Goal: Find specific page/section: Find specific page/section

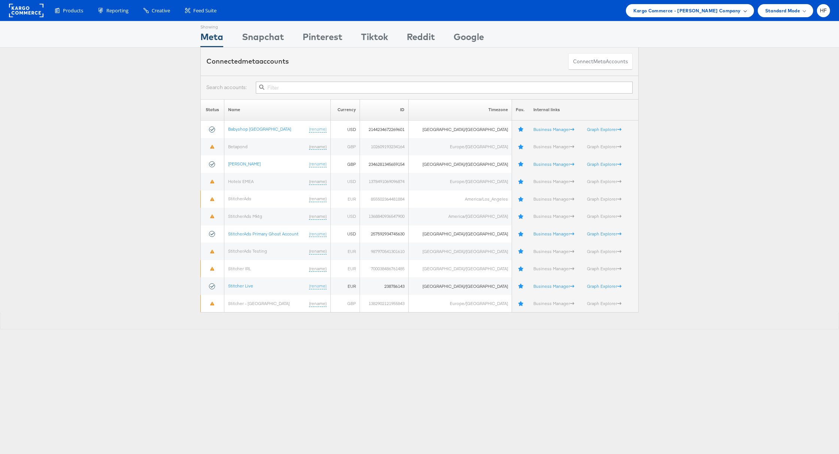
click at [728, 10] on span "Kargo Commerce - Helen Fulkes Company" at bounding box center [686, 11] width 107 height 8
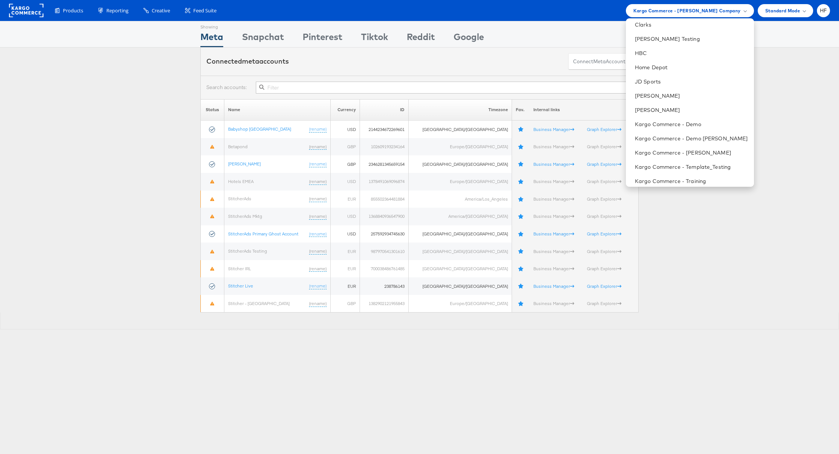
scroll to position [61, 0]
click at [694, 137] on link "Kargo Commerce - Demo Peter" at bounding box center [691, 136] width 113 height 7
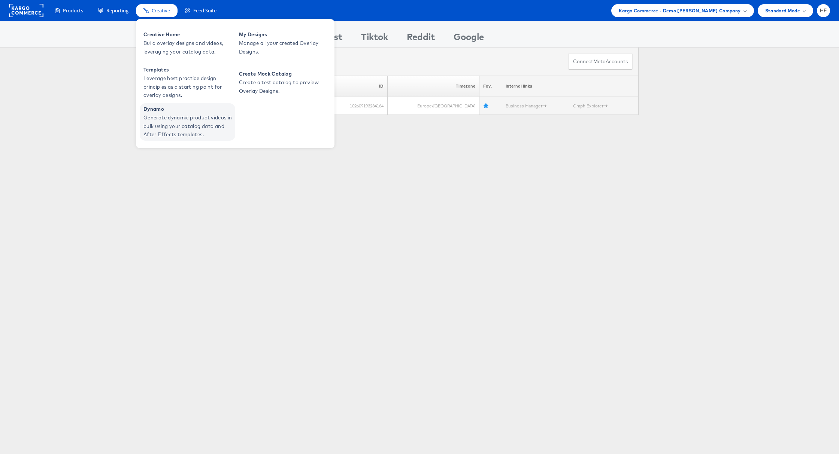
click at [149, 119] on span "Generate dynamic product videos in bulk using your catalog data and After Effec…" at bounding box center [188, 125] width 90 height 25
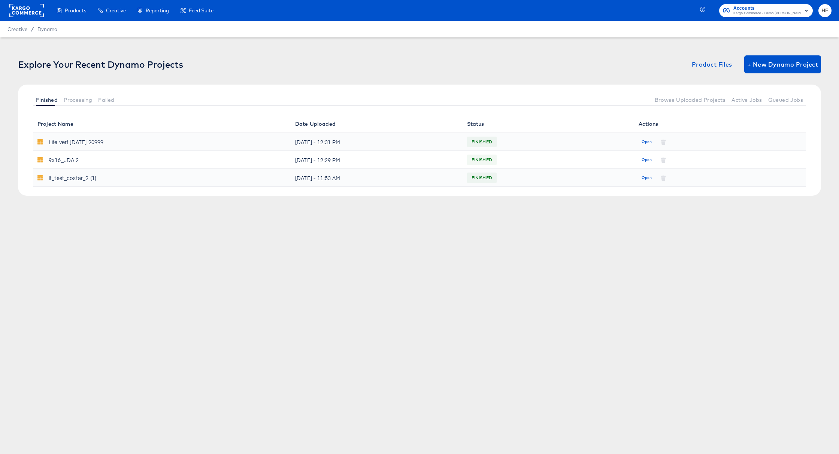
click at [788, 13] on span "Kargo Commerce - Demo [PERSON_NAME]" at bounding box center [767, 13] width 68 height 6
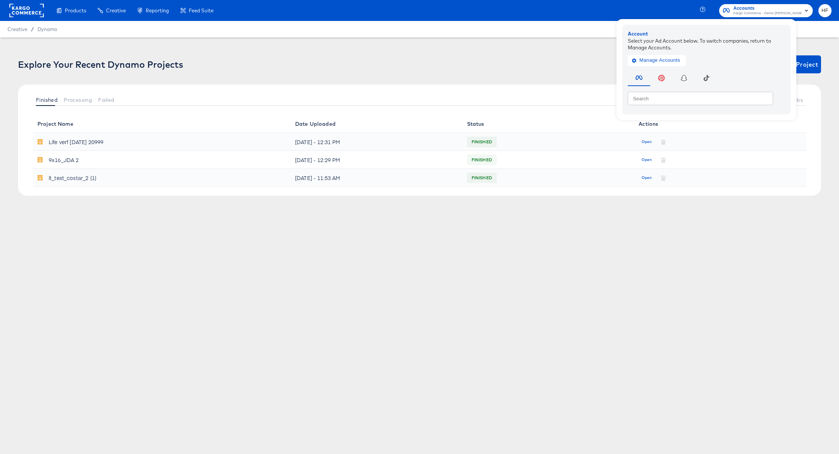
click at [29, 12] on rect at bounding box center [26, 10] width 34 height 13
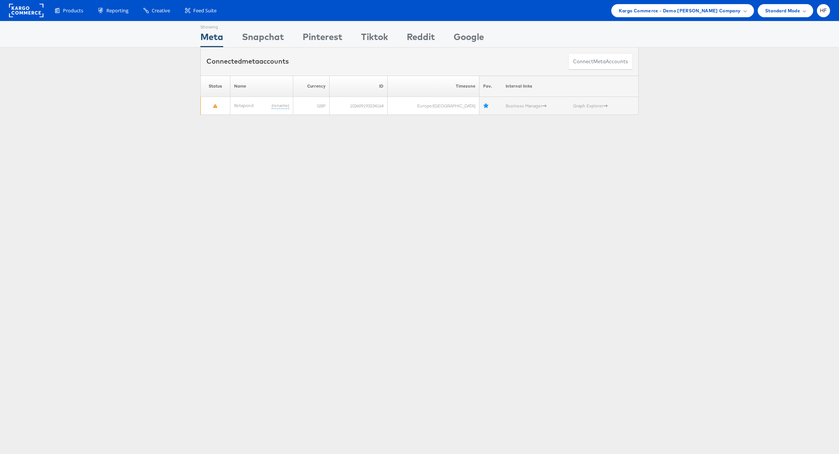
click at [754, 11] on ul "Kargo Commerce - Demo [PERSON_NAME] Company Switch Company American Eagle Outfi…" at bounding box center [718, 10] width 222 height 13
click at [743, 12] on div "Kargo Commerce - Demo [PERSON_NAME] Company" at bounding box center [682, 11] width 128 height 8
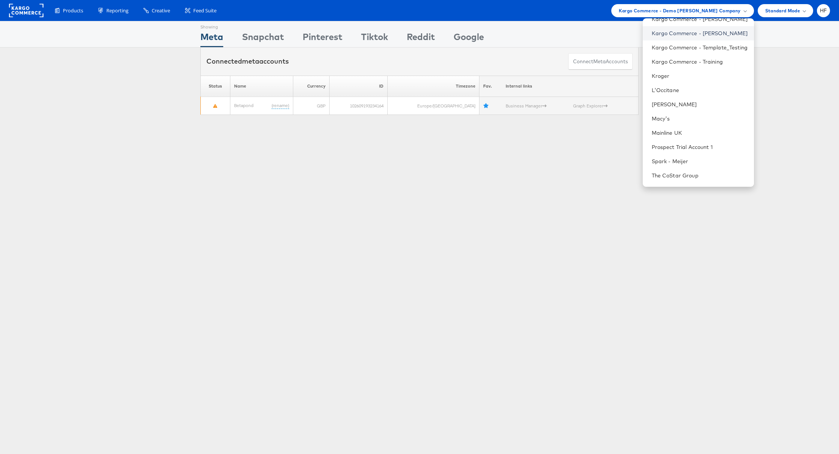
scroll to position [181, 0]
click at [682, 145] on link "Prospect Trial Account 1" at bounding box center [699, 145] width 96 height 7
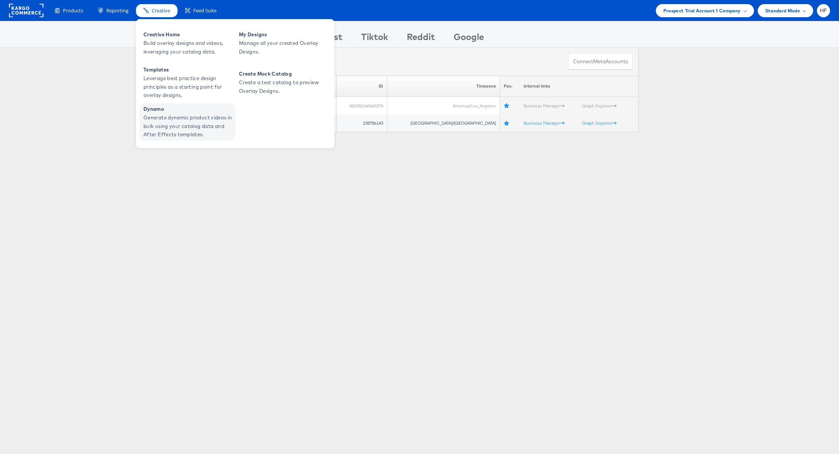
click at [166, 113] on span "Generate dynamic product videos in bulk using your catalog data and After Effec…" at bounding box center [188, 125] width 90 height 25
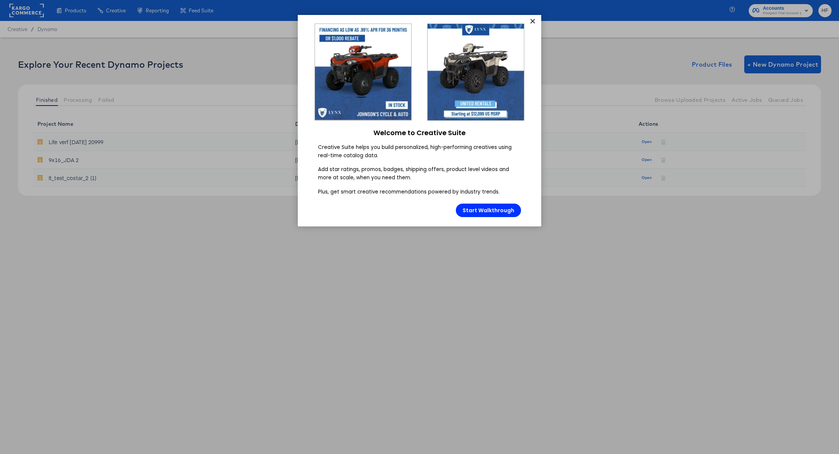
click at [532, 26] on link "×" at bounding box center [532, 21] width 13 height 13
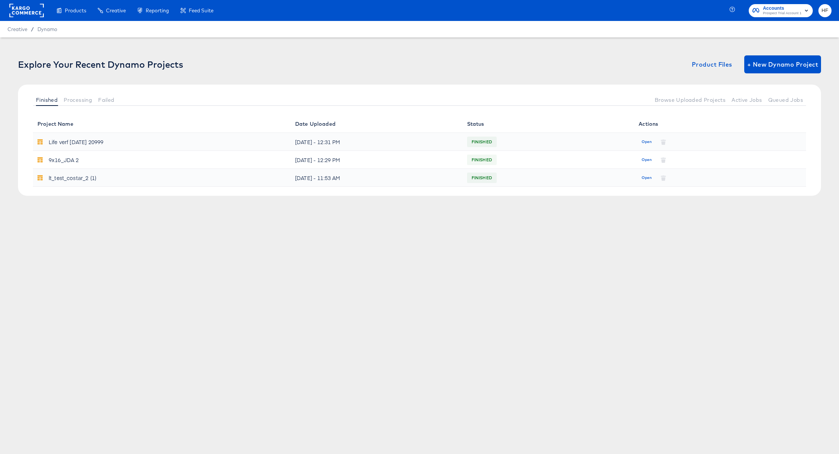
click at [31, 16] on rect at bounding box center [26, 10] width 34 height 13
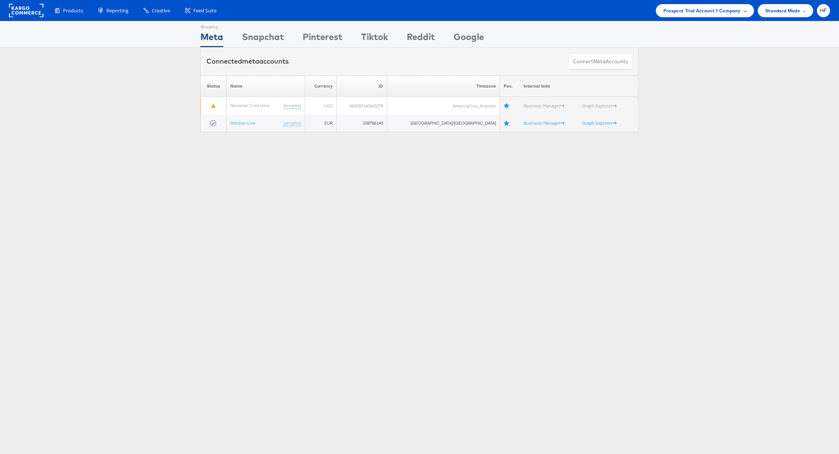
click at [734, 16] on div "Prospect Trial Account 1 Company" at bounding box center [704, 10] width 98 height 13
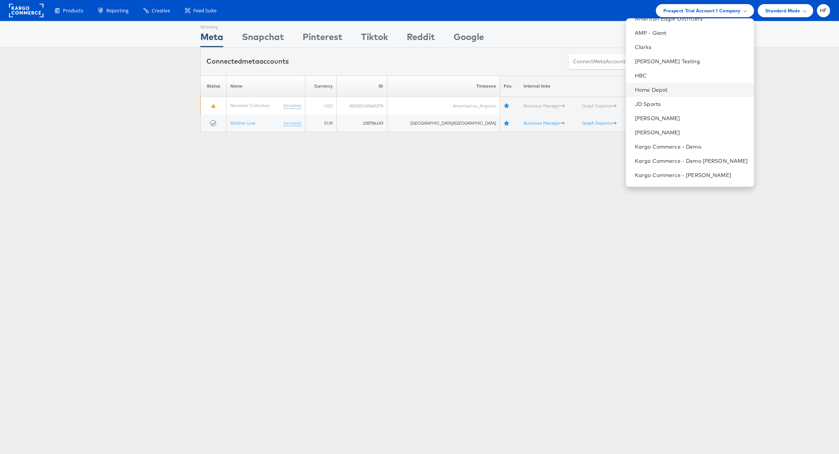
scroll to position [48, 0]
click at [697, 133] on link "Kargo Commerce - Demo" at bounding box center [691, 136] width 113 height 7
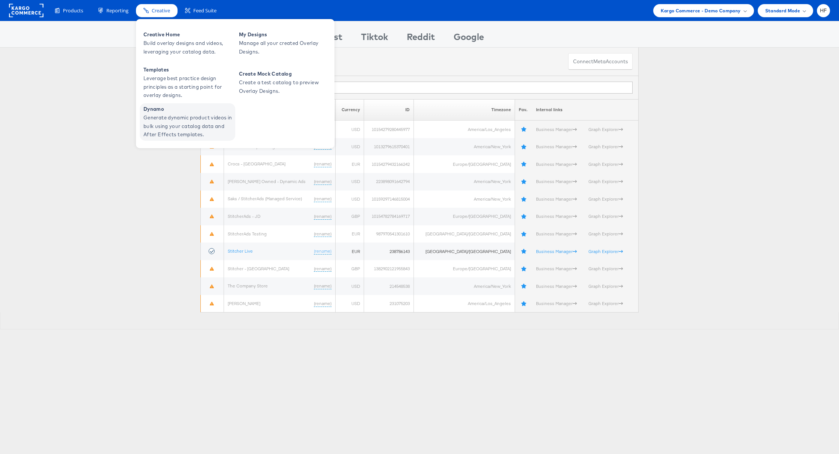
click at [162, 109] on span "Dynamo" at bounding box center [188, 109] width 90 height 9
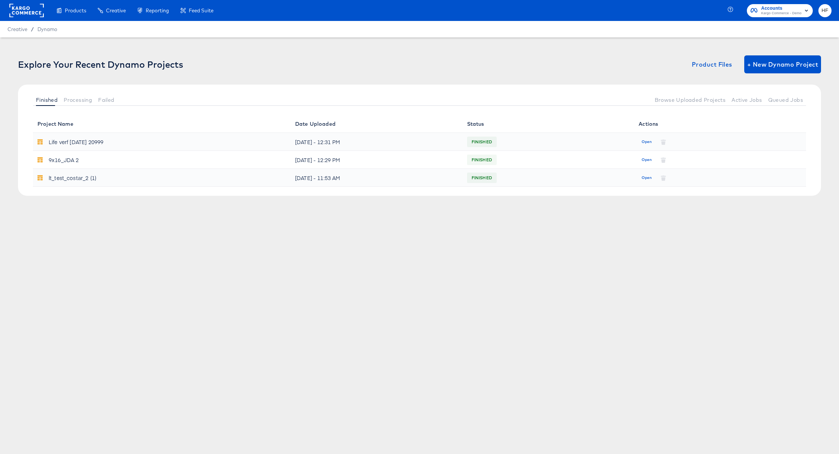
click at [19, 14] on rect at bounding box center [26, 10] width 34 height 13
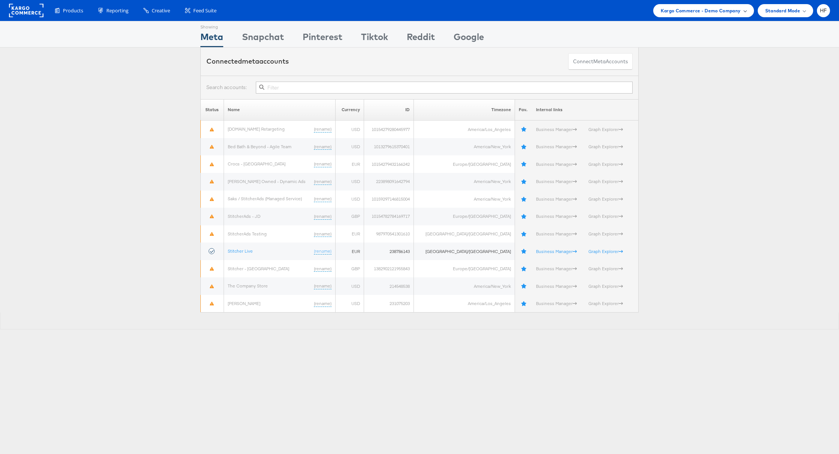
click at [725, 12] on span "Kargo Commerce - Demo Company" at bounding box center [700, 11] width 80 height 8
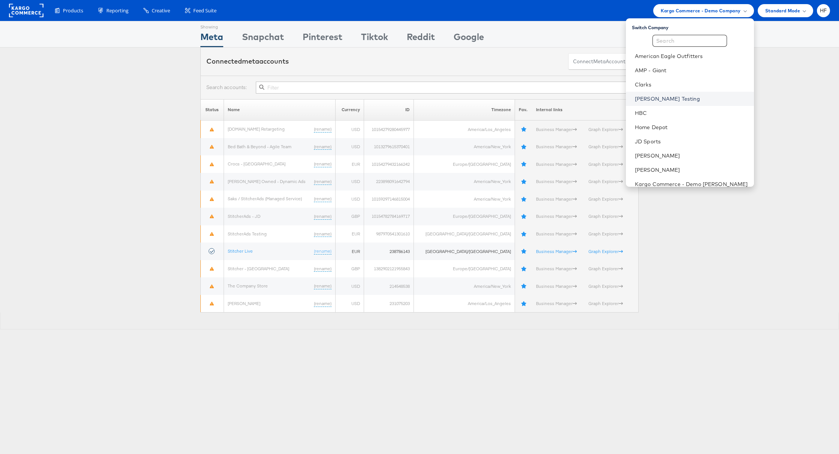
click at [657, 97] on link "Colin Clarke Testing" at bounding box center [691, 98] width 113 height 7
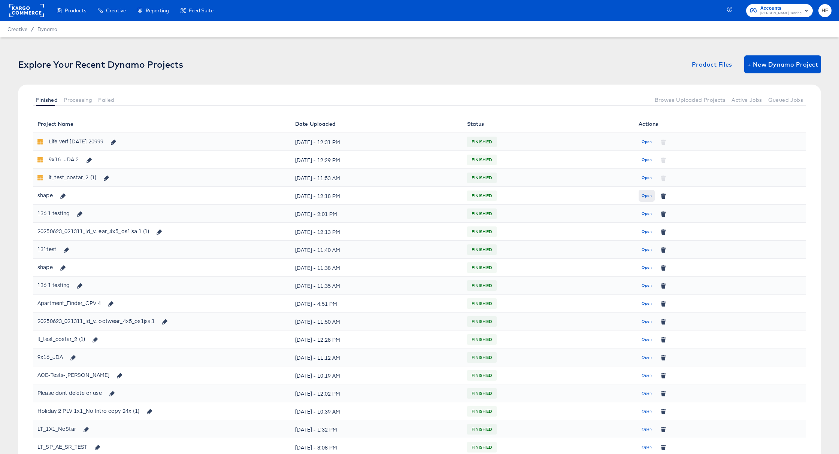
click at [643, 198] on span "Open" at bounding box center [646, 195] width 10 height 7
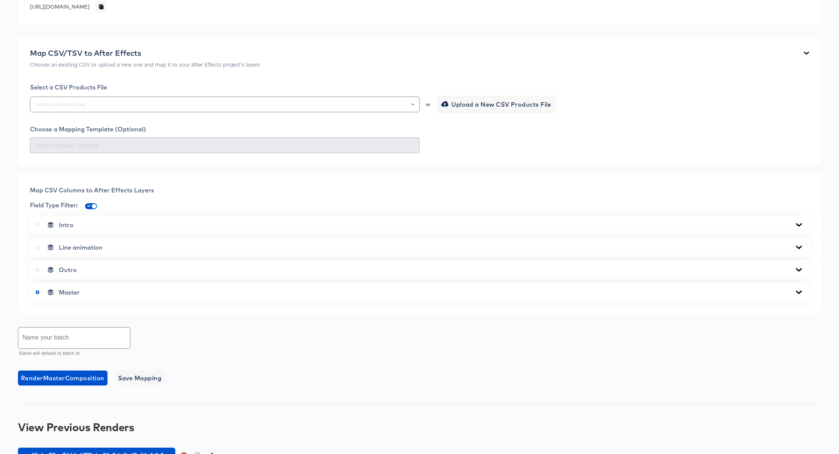
scroll to position [179, 0]
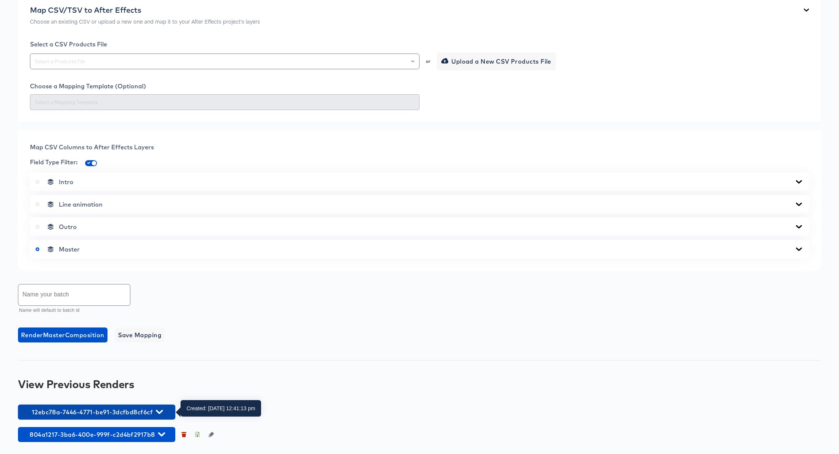
click at [163, 410] on span "12ebc78a-7446-4771-be91-3dcfbd8cf6cf" at bounding box center [97, 412] width 150 height 10
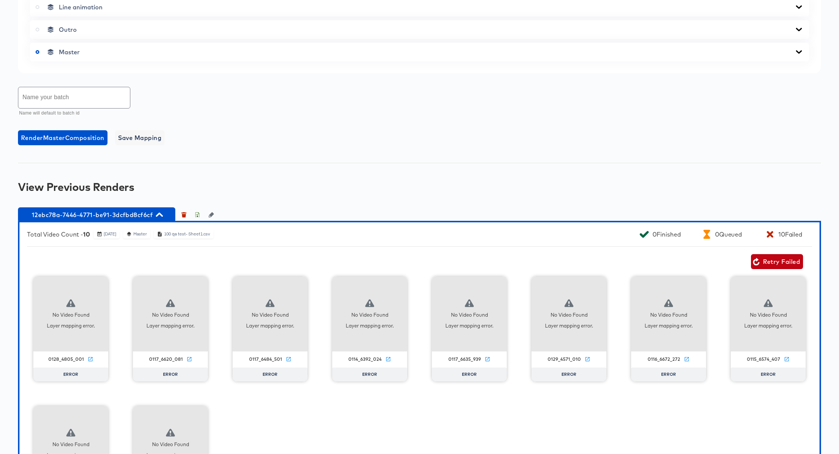
scroll to position [0, 0]
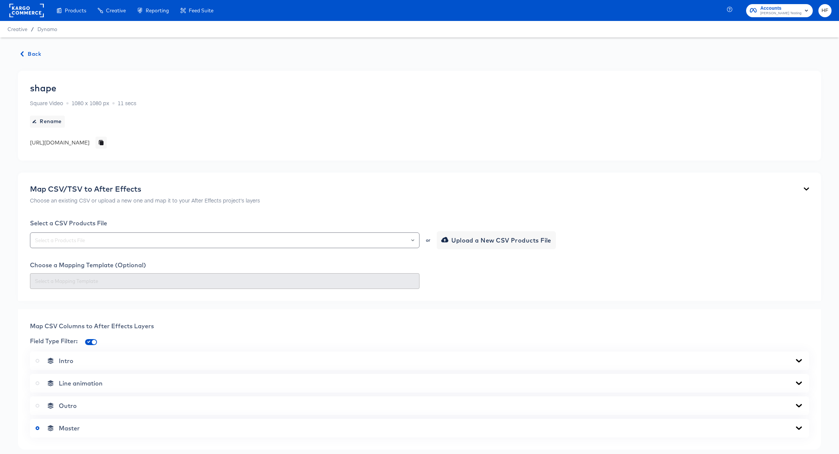
click at [26, 51] on span "Back" at bounding box center [31, 53] width 20 height 9
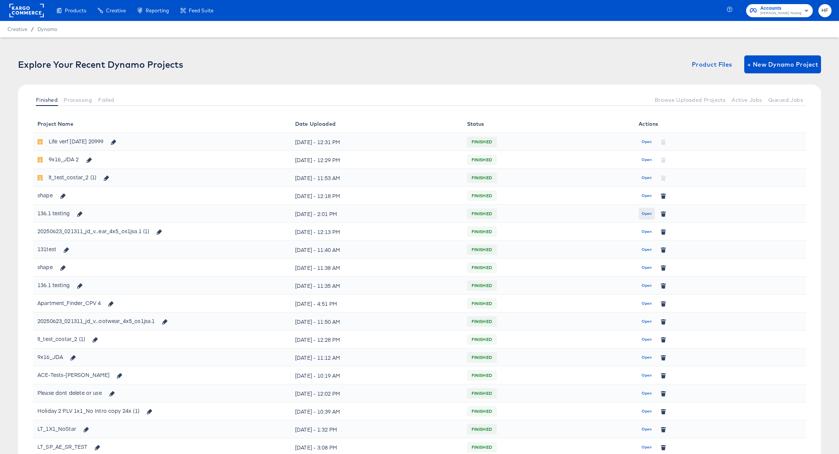
click at [651, 212] on span "Open" at bounding box center [646, 213] width 10 height 7
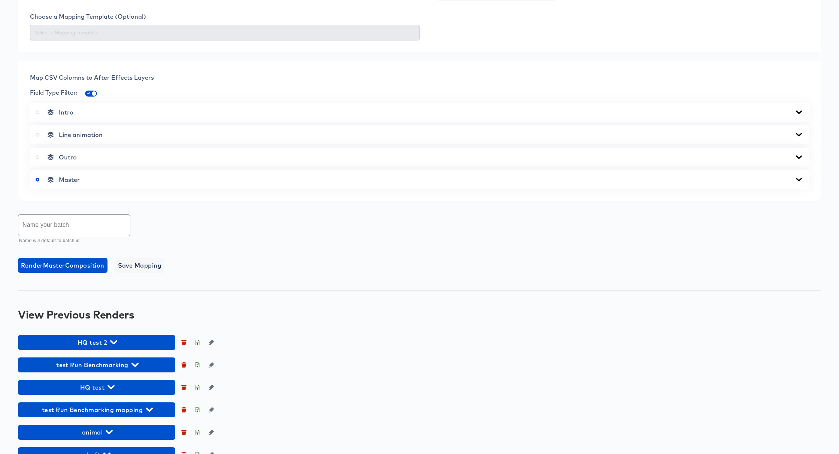
scroll to position [314, 0]
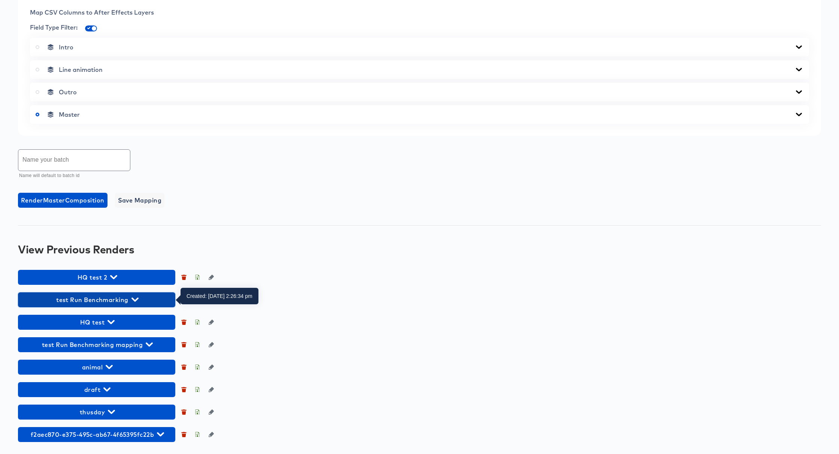
click at [123, 300] on span "test Run Benchmarking" at bounding box center [97, 300] width 150 height 10
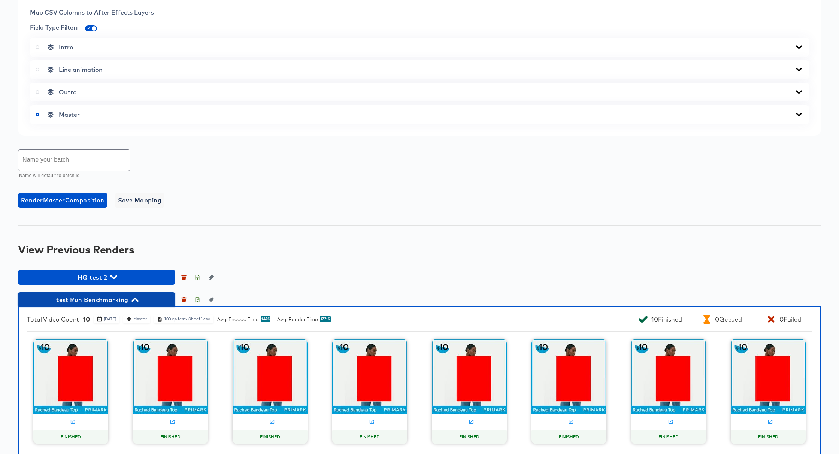
click at [123, 300] on span "test Run Benchmarking" at bounding box center [97, 300] width 150 height 10
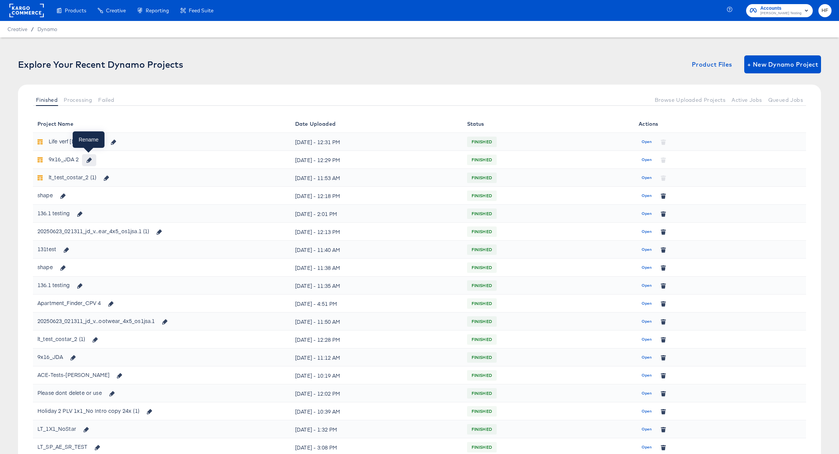
click at [91, 161] on icon "button" at bounding box center [88, 160] width 5 height 5
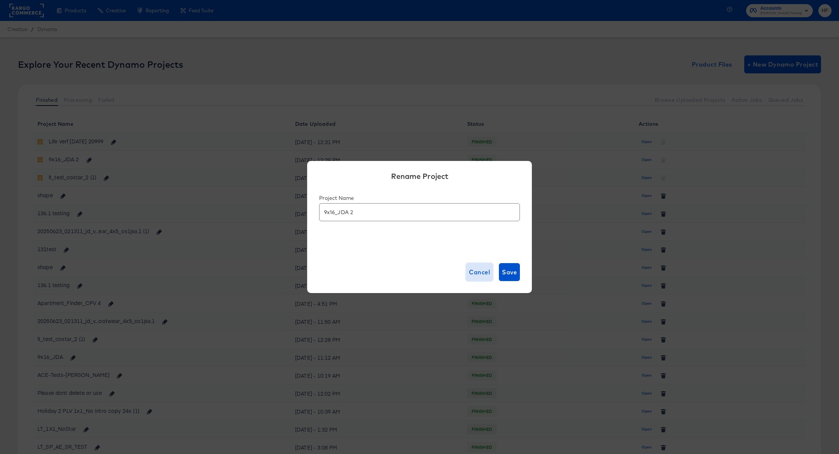
click at [477, 276] on span "Cancel" at bounding box center [479, 272] width 21 height 10
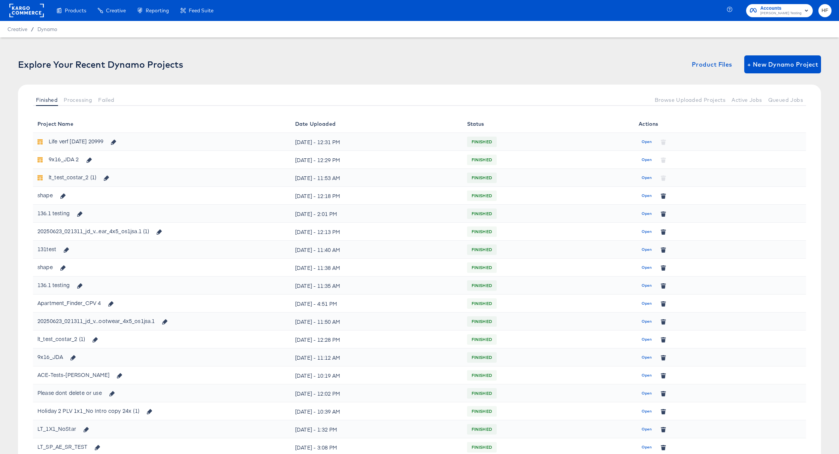
click at [642, 159] on span "Open" at bounding box center [646, 159] width 10 height 7
click at [645, 144] on span "Open" at bounding box center [646, 142] width 10 height 7
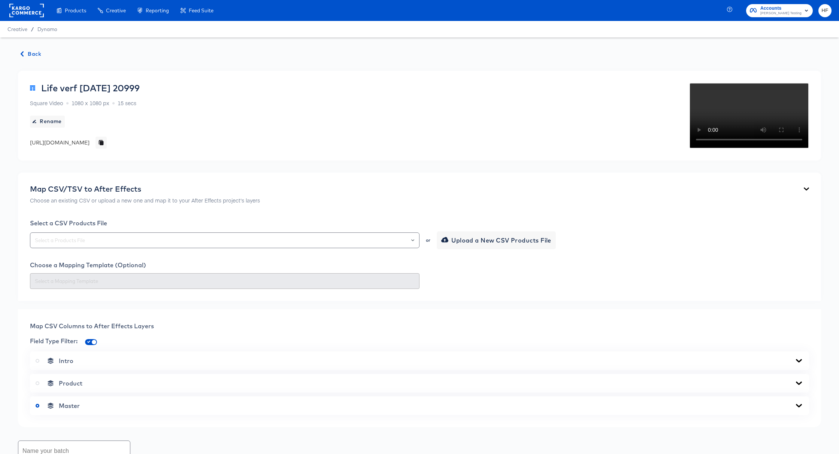
click at [18, 52] on button "Back" at bounding box center [31, 53] width 26 height 9
